Goal: Transaction & Acquisition: Purchase product/service

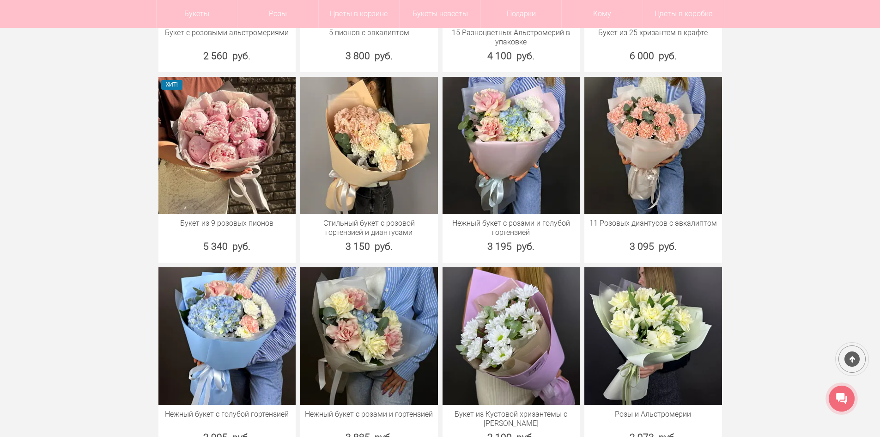
scroll to position [785, 0]
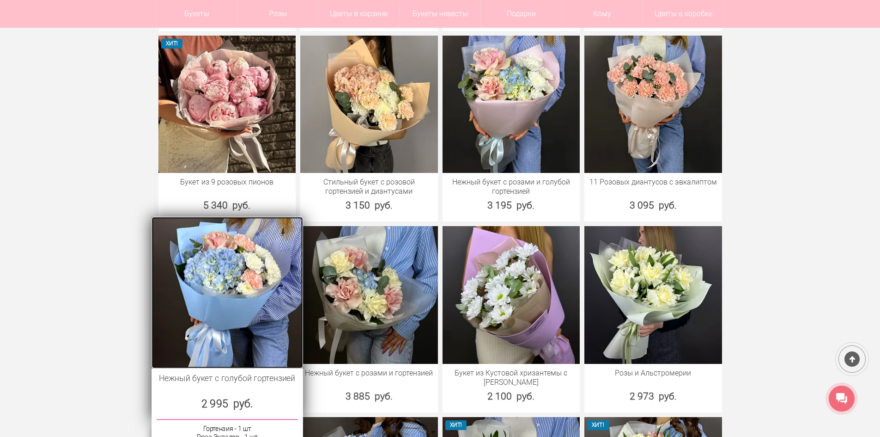
click at [225, 263] on img at bounding box center [227, 292] width 151 height 151
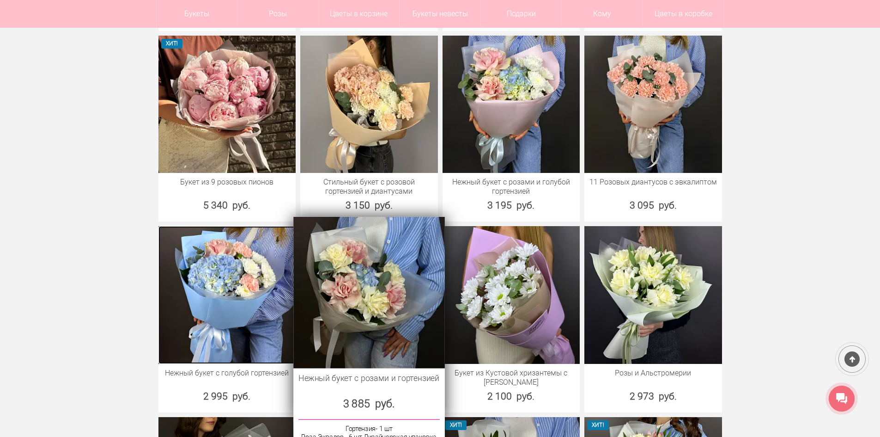
scroll to position [825, 0]
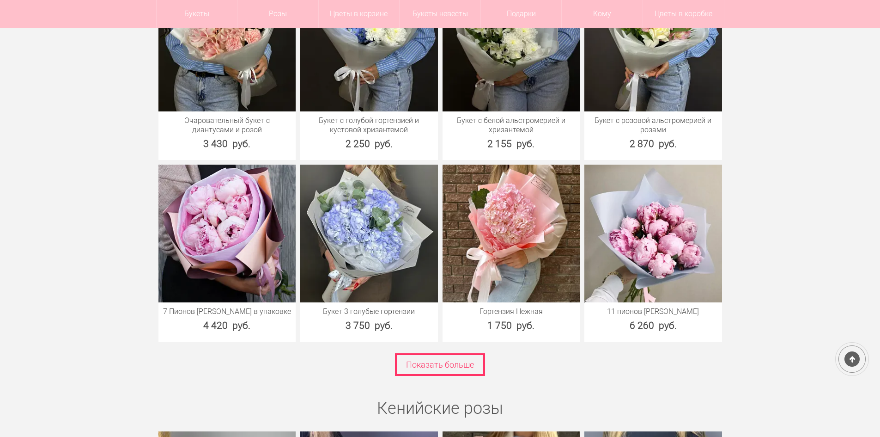
scroll to position [1232, 0]
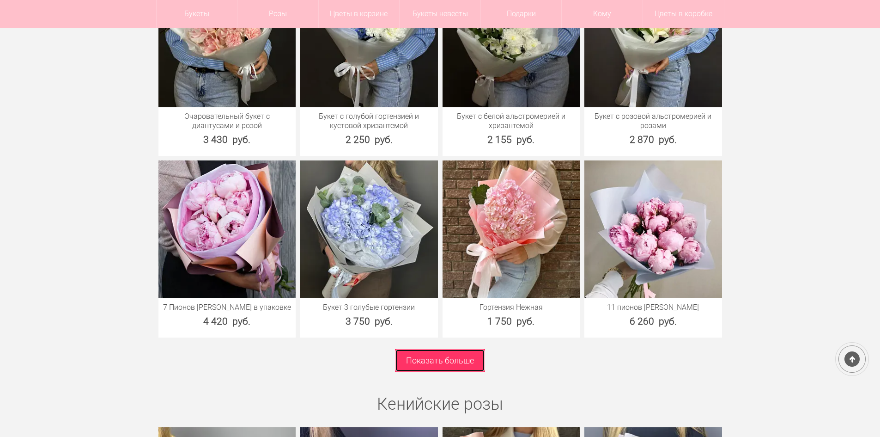
click at [472, 352] on link "Показать больше" at bounding box center [440, 360] width 90 height 23
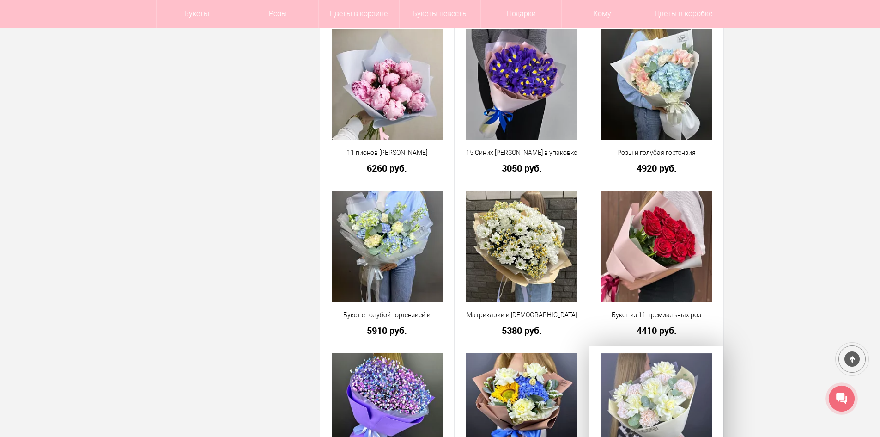
scroll to position [1570, 0]
